Goal: Communication & Community: Ask a question

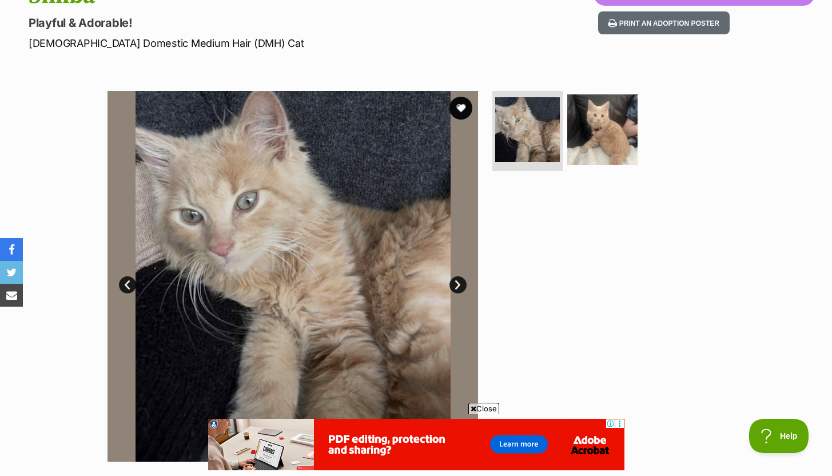
scroll to position [133, 0]
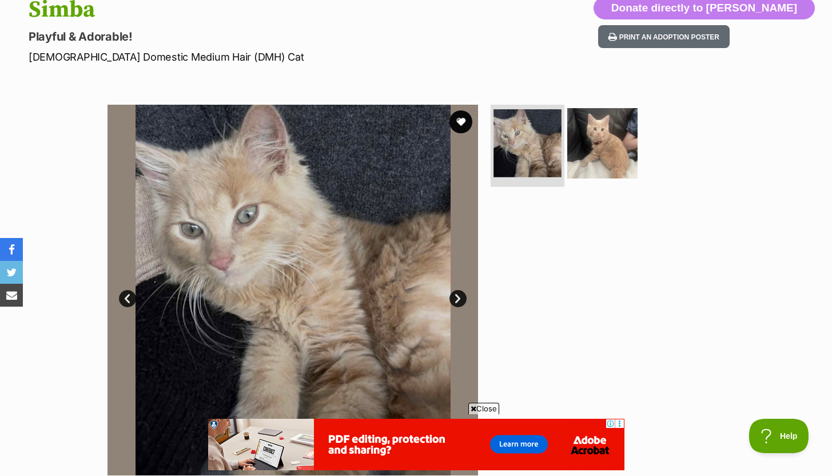
click at [532, 137] on img at bounding box center [528, 143] width 68 height 68
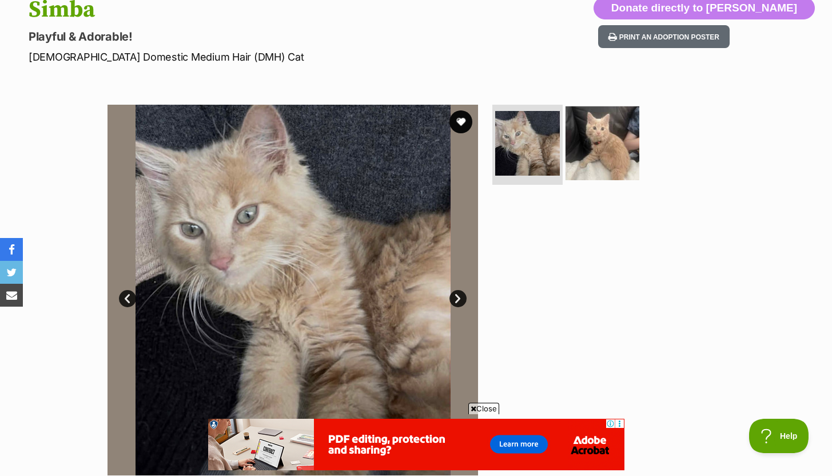
click at [596, 136] on img at bounding box center [603, 143] width 74 height 74
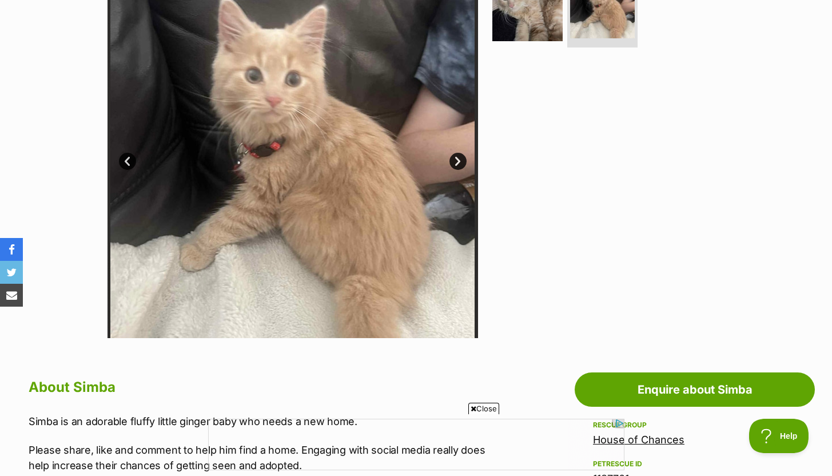
scroll to position [285, 0]
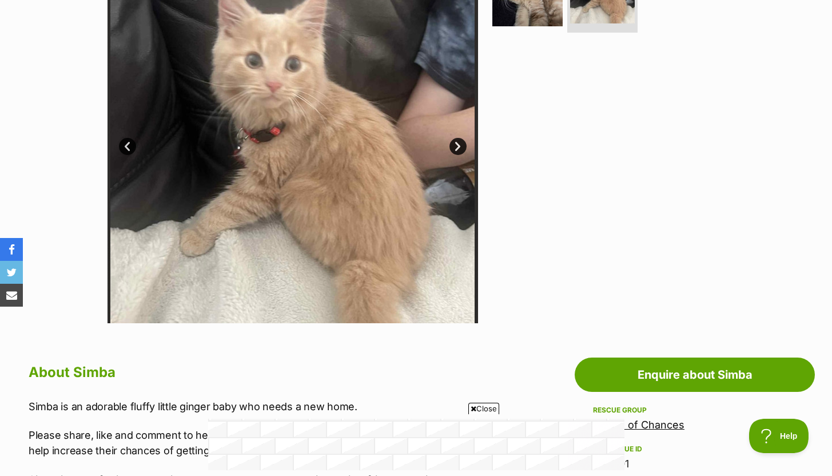
click at [457, 147] on link "Next" at bounding box center [457, 146] width 17 height 17
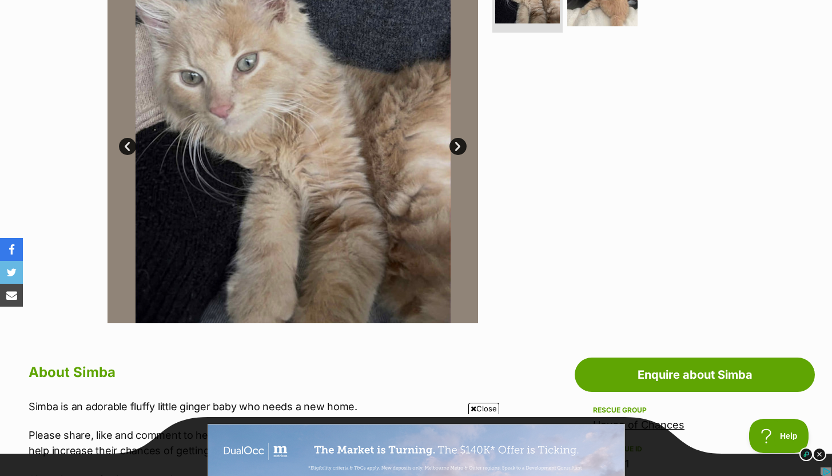
scroll to position [0, 0]
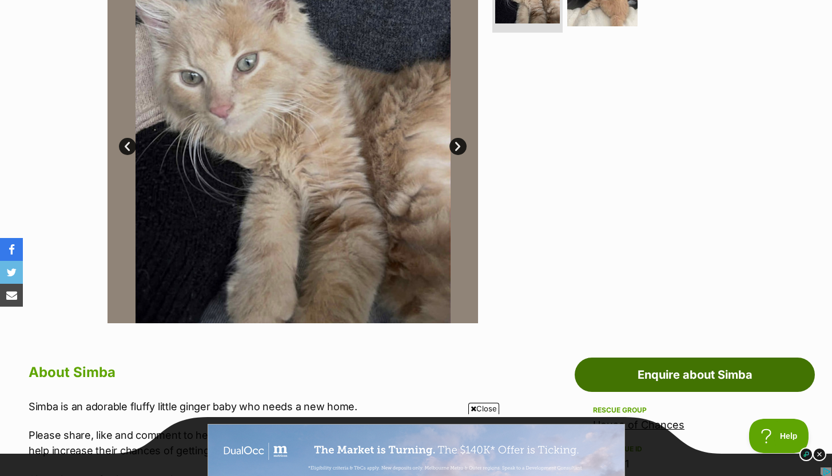
click at [660, 379] on link "Enquire about Simba" at bounding box center [695, 374] width 240 height 34
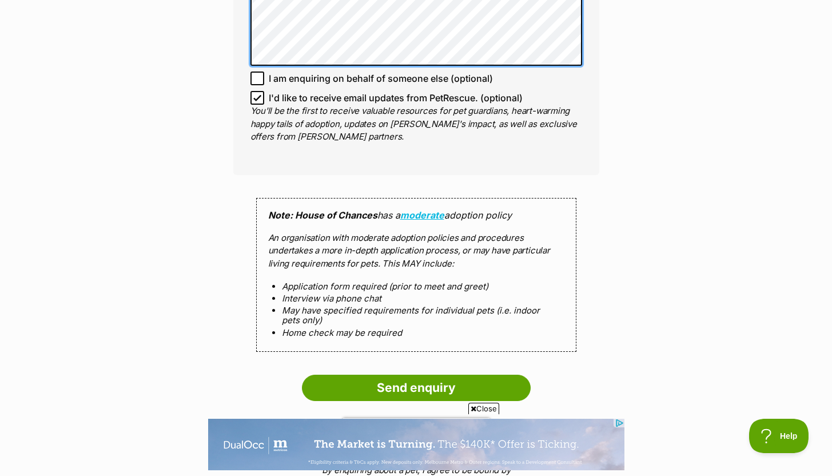
scroll to position [963, 0]
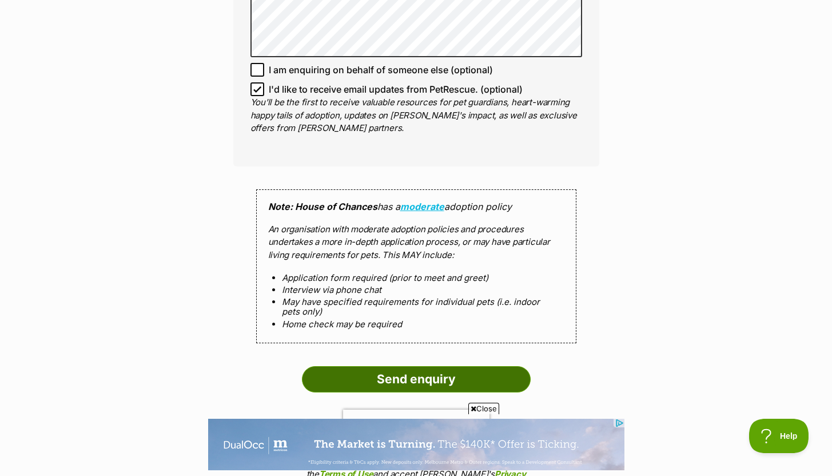
click at [445, 375] on input "Send enquiry" at bounding box center [416, 379] width 229 height 26
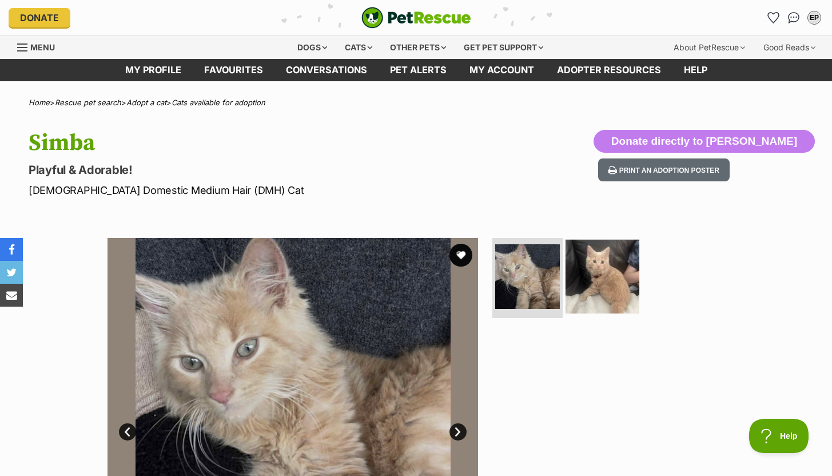
click at [602, 273] on img at bounding box center [603, 277] width 74 height 74
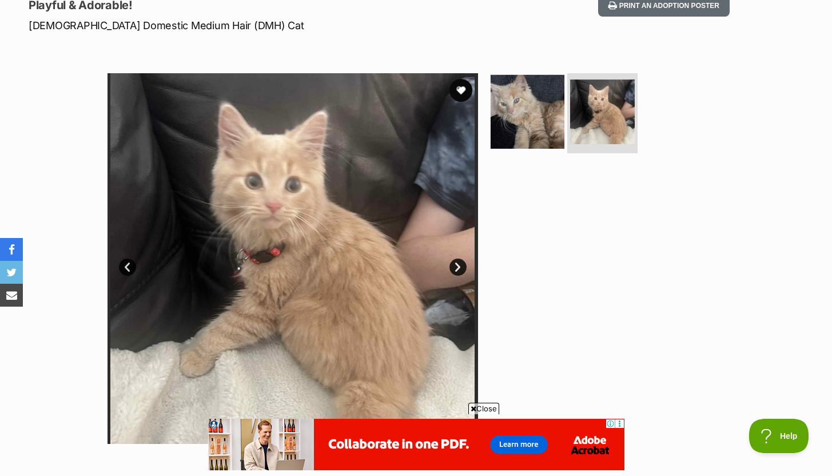
click at [521, 127] on img at bounding box center [528, 112] width 74 height 74
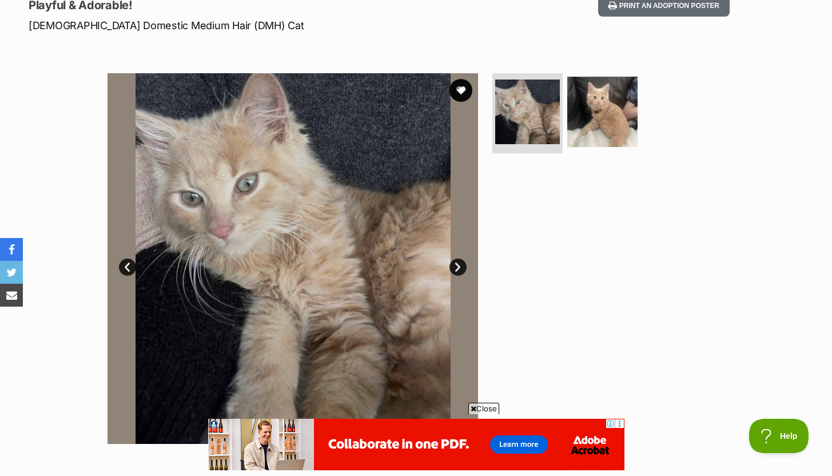
click at [460, 268] on link "Next" at bounding box center [457, 266] width 17 height 17
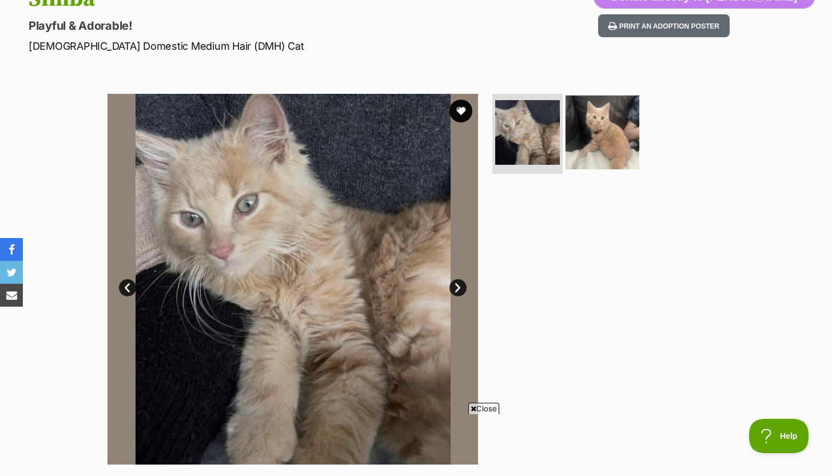
click at [622, 156] on img at bounding box center [603, 132] width 74 height 74
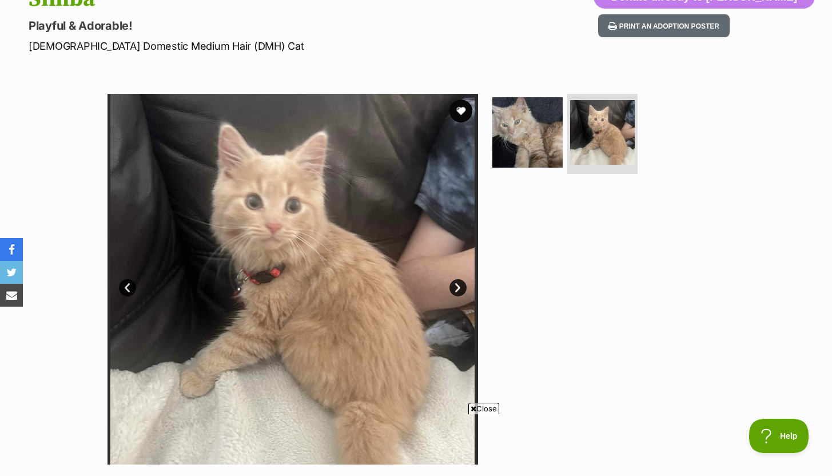
click at [456, 288] on link "Next" at bounding box center [457, 287] width 17 height 17
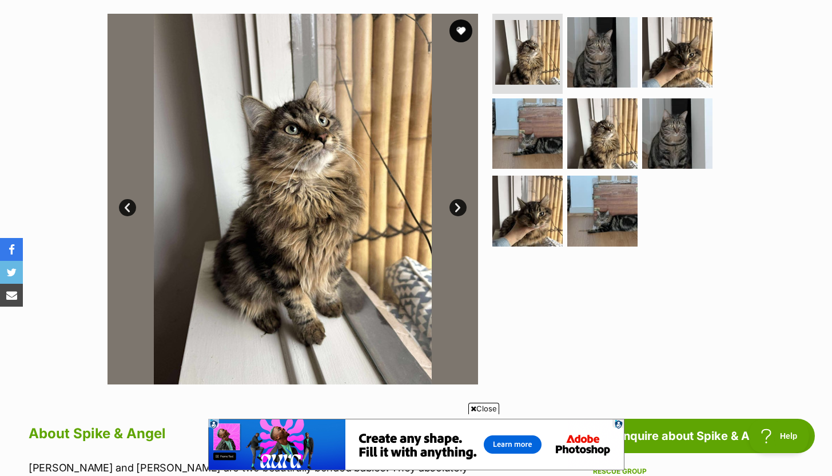
click at [461, 208] on link "Next" at bounding box center [457, 207] width 17 height 17
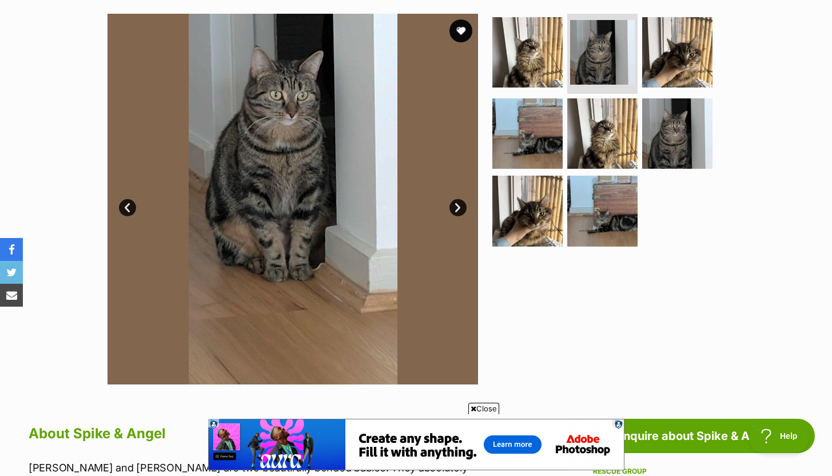
click at [461, 208] on link "Next" at bounding box center [457, 207] width 17 height 17
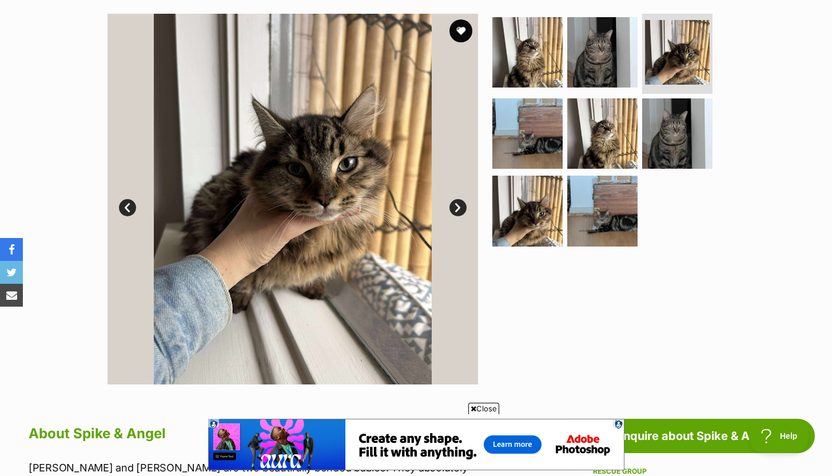
click at [461, 208] on link "Next" at bounding box center [457, 207] width 17 height 17
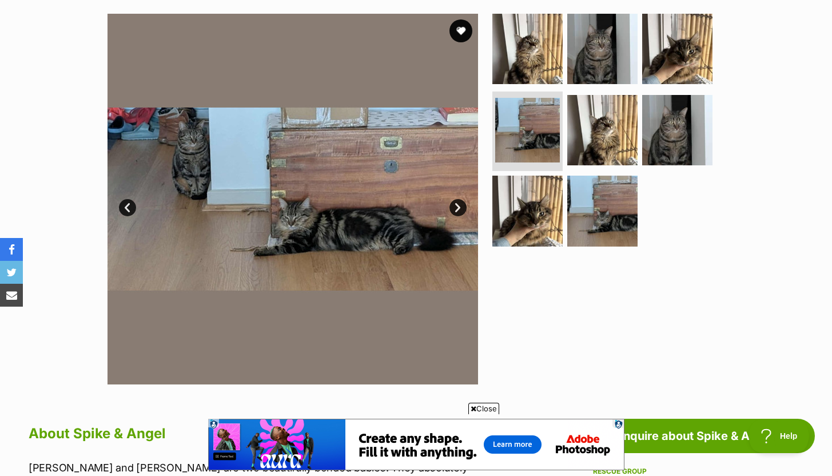
click at [461, 208] on link "Next" at bounding box center [457, 207] width 17 height 17
